Goal: Information Seeking & Learning: Understand process/instructions

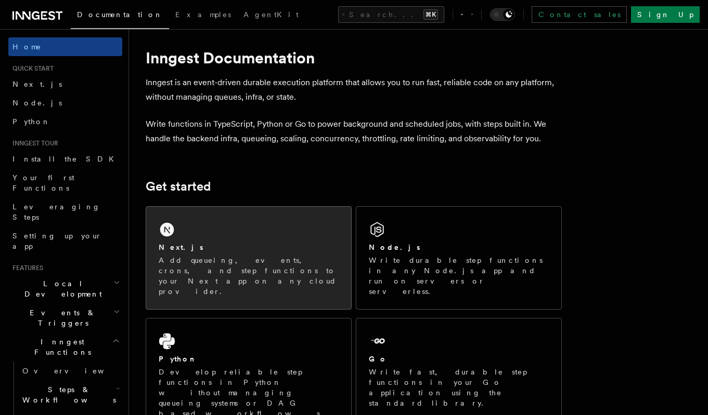
scroll to position [10, 0]
click at [249, 229] on div "Next.js Add queueing, events, crons, and step functions to your Next app on any…" at bounding box center [248, 257] width 205 height 102
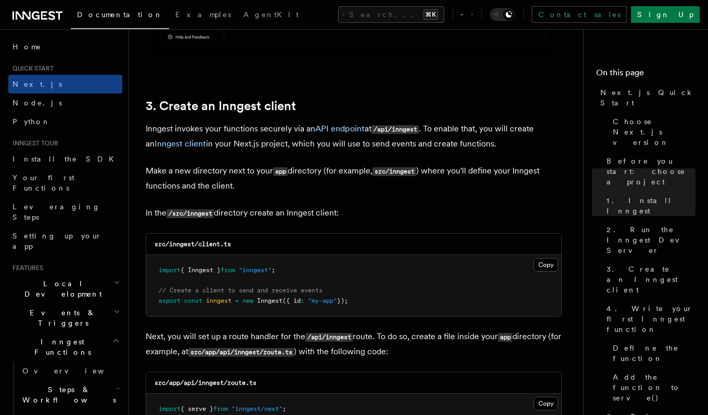
scroll to position [1172, 0]
click at [541, 266] on button "Copy Copied" at bounding box center [546, 264] width 24 height 14
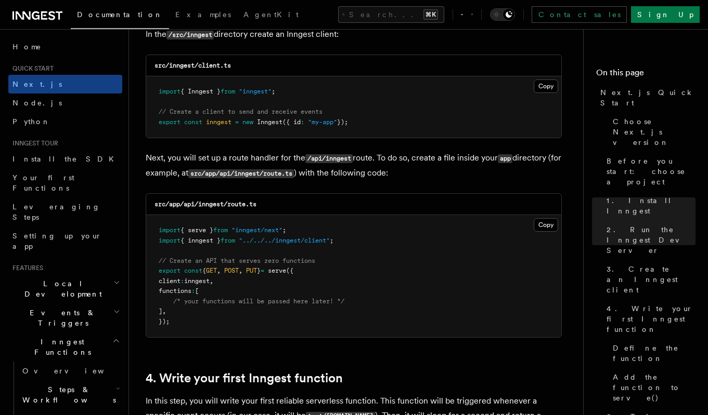
scroll to position [1350, 0]
click at [542, 227] on button "Copy Copied" at bounding box center [546, 225] width 24 height 14
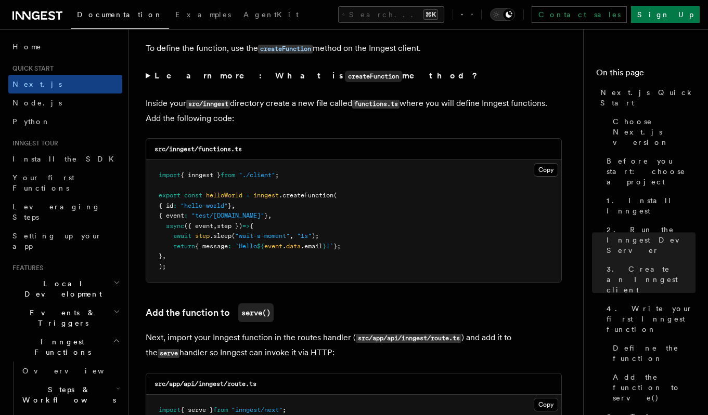
scroll to position [1806, 0]
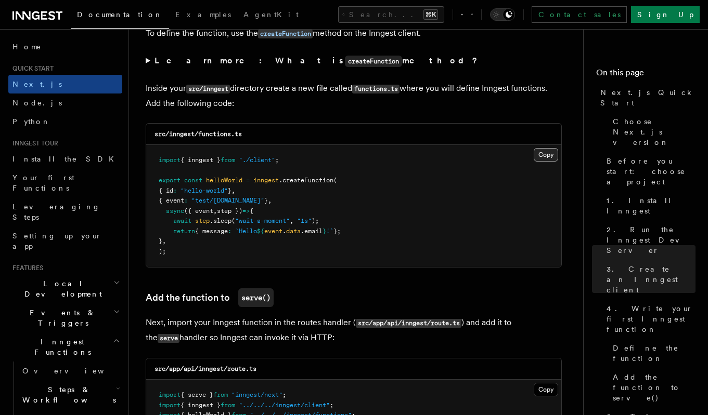
click at [549, 157] on button "Copy Copied" at bounding box center [546, 155] width 24 height 14
